Goal: Subscribe to service/newsletter

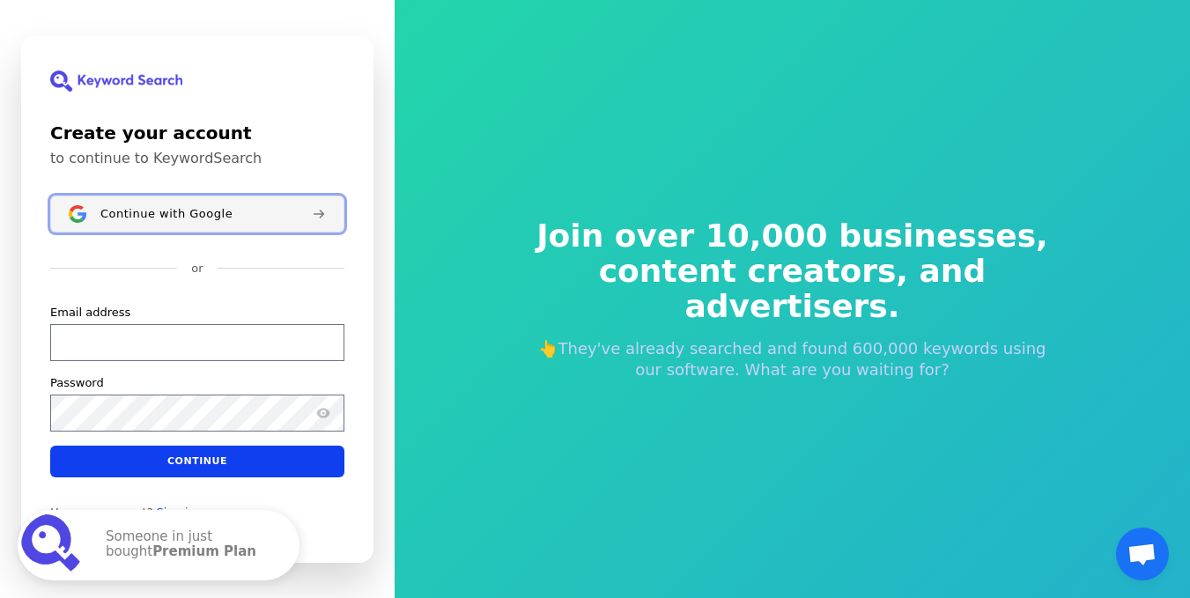
click at [177, 212] on span "Continue with Google" at bounding box center [166, 213] width 132 height 14
